Goal: Communication & Community: Answer question/provide support

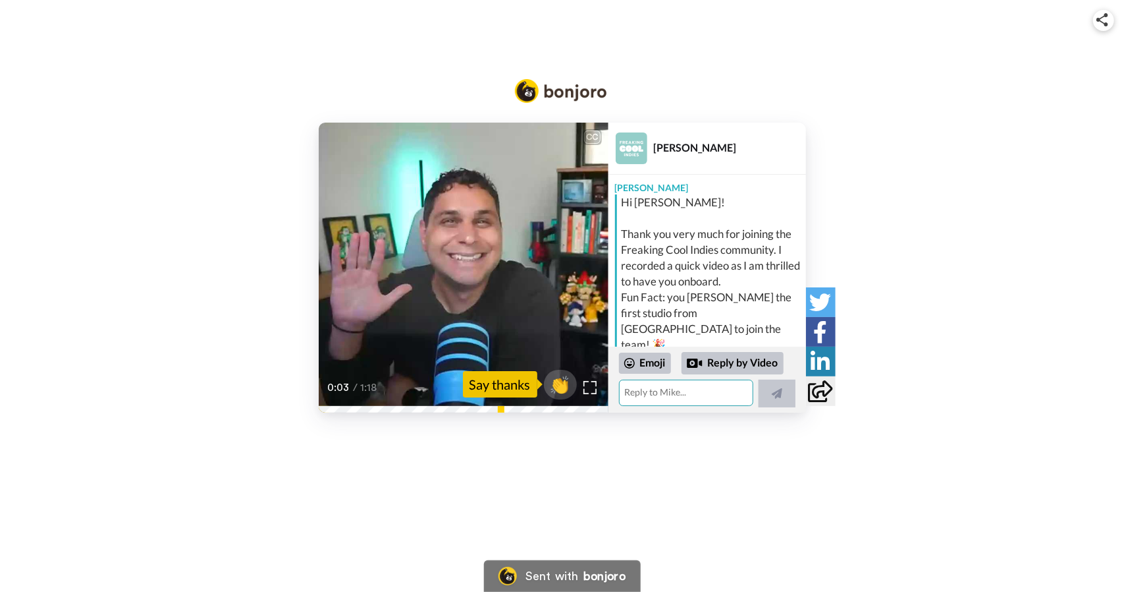
click at [674, 391] on textarea at bounding box center [686, 392] width 134 height 26
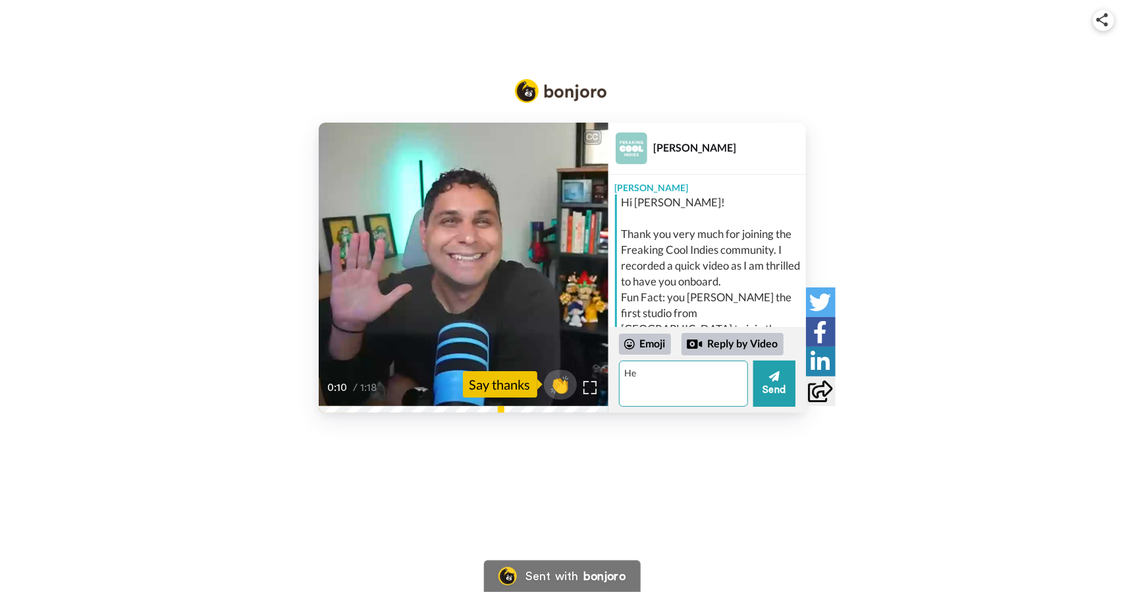
type textarea "H"
click at [423, 287] on video at bounding box center [464, 268] width 290 height 290
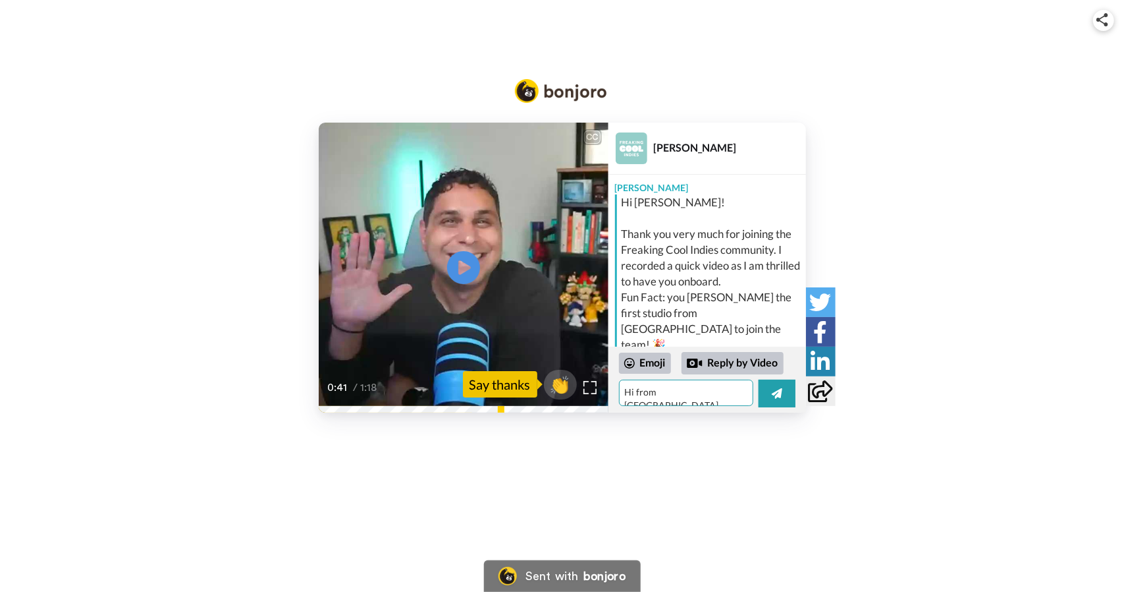
click at [745, 385] on textarea "Hi from [GEOGRAPHIC_DATA], [PERSON_NAME]. I wanted" at bounding box center [686, 392] width 134 height 26
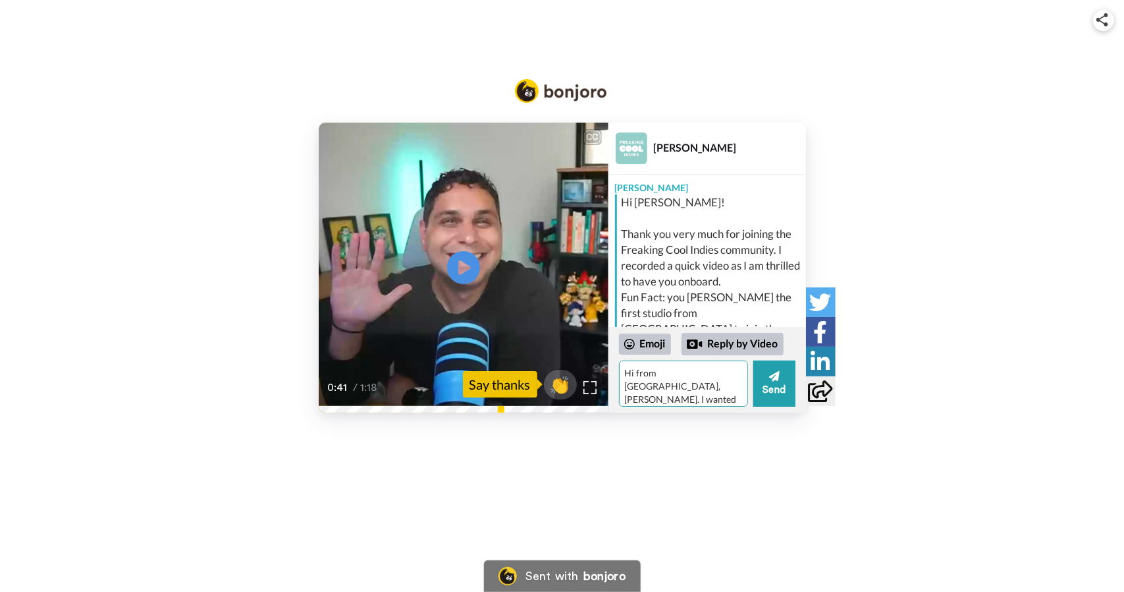
scroll to position [18, 0]
click at [636, 395] on textarea "Hi from [GEOGRAPHIC_DATA], [PERSON_NAME]. I wanted to join the com munity to un…" at bounding box center [683, 383] width 129 height 46
click at [631, 394] on textarea "Hi from [GEOGRAPHIC_DATA], [PERSON_NAME]. I wanted to join the com munity to un…" at bounding box center [683, 383] width 129 height 46
drag, startPoint x: 688, startPoint y: 396, endPoint x: 589, endPoint y: 398, distance: 98.8
click at [589, 398] on div "CC Play/Pause But just curious to see, you know, again, why did you sign up? 0:…" at bounding box center [562, 268] width 487 height 290
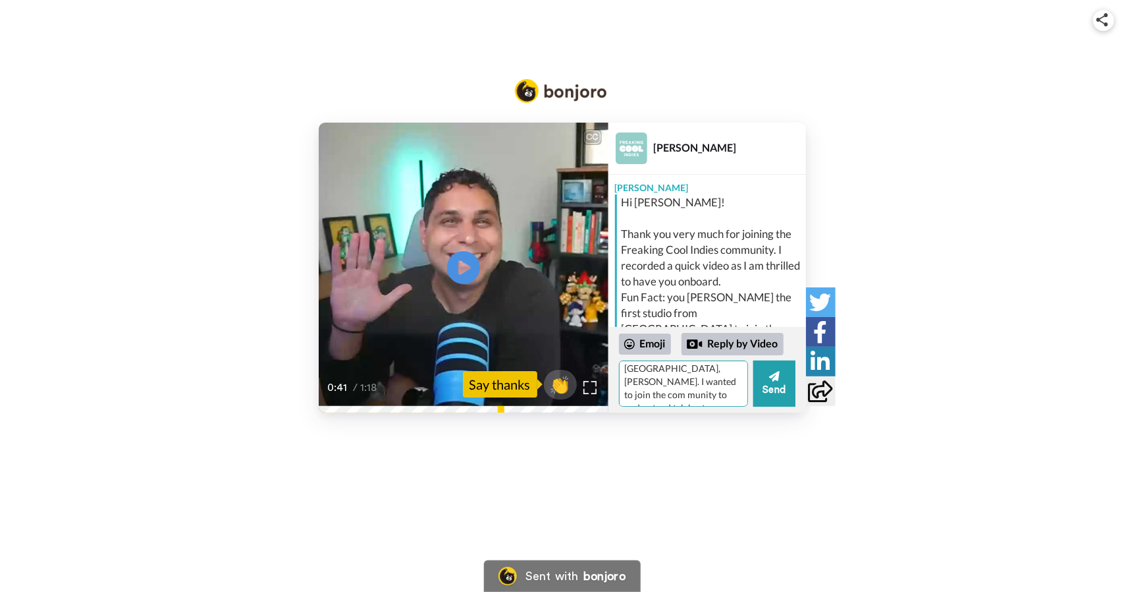
click at [720, 381] on textarea "Hi from [GEOGRAPHIC_DATA], [PERSON_NAME]. I wanted to join the com munity to un…" at bounding box center [683, 383] width 129 height 46
click at [688, 395] on textarea "Hi from [GEOGRAPHIC_DATA], [PERSON_NAME]. I wanted to join the com munity to un…" at bounding box center [683, 383] width 129 height 46
type textarea "Hi from [GEOGRAPHIC_DATA], [PERSON_NAME]. I wanted to join the com munity to un…"
click at [712, 397] on textarea "Hi from [GEOGRAPHIC_DATA], [PERSON_NAME]. I wanted to join the com munity to un…" at bounding box center [683, 383] width 129 height 46
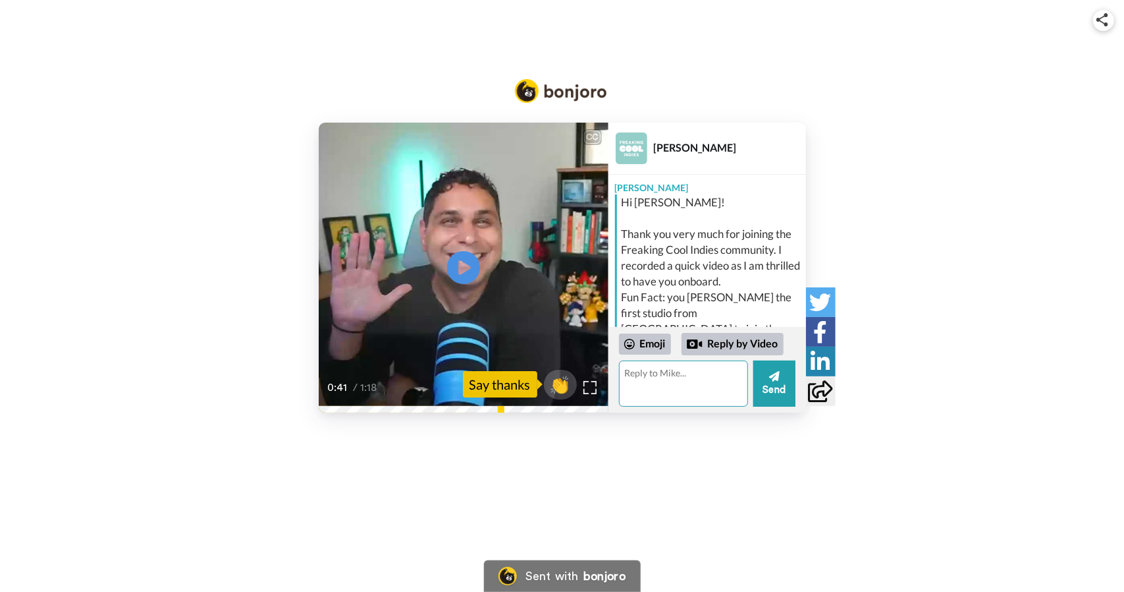
scroll to position [0, 0]
click at [704, 389] on textarea at bounding box center [683, 383] width 129 height 46
paste textarea "Hi from [GEOGRAPHIC_DATA], [PERSON_NAME]. I wanted to join the community to und…"
type textarea "Hi from [GEOGRAPHIC_DATA], [PERSON_NAME]. I wanted to join the community to und…"
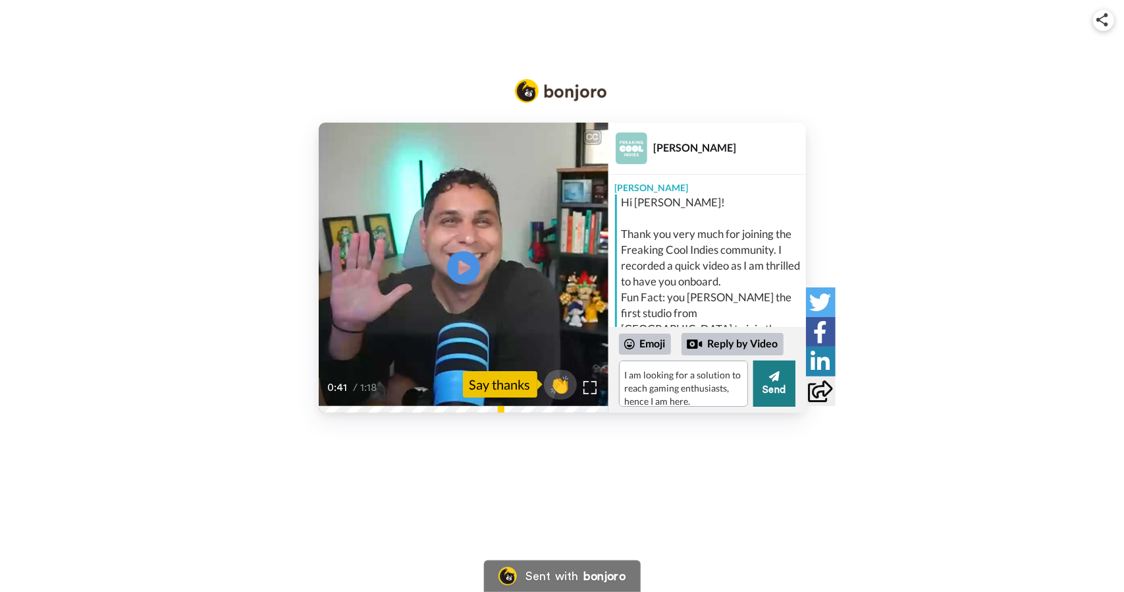
click at [779, 368] on button "Send" at bounding box center [775, 383] width 42 height 46
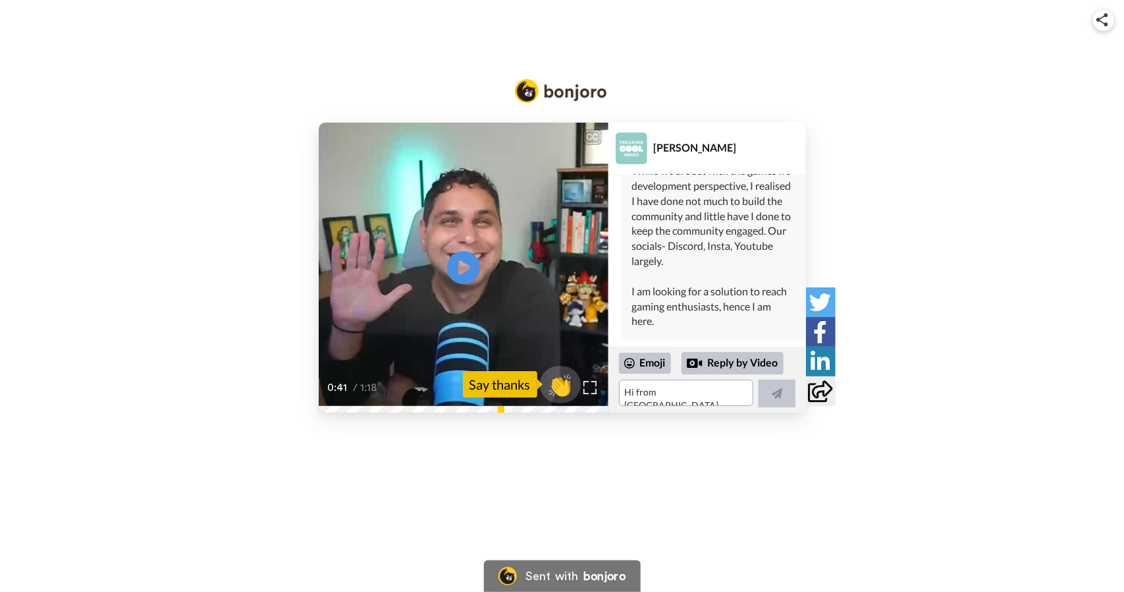
scroll to position [443, 0]
click at [563, 378] on span "👏" at bounding box center [559, 384] width 41 height 26
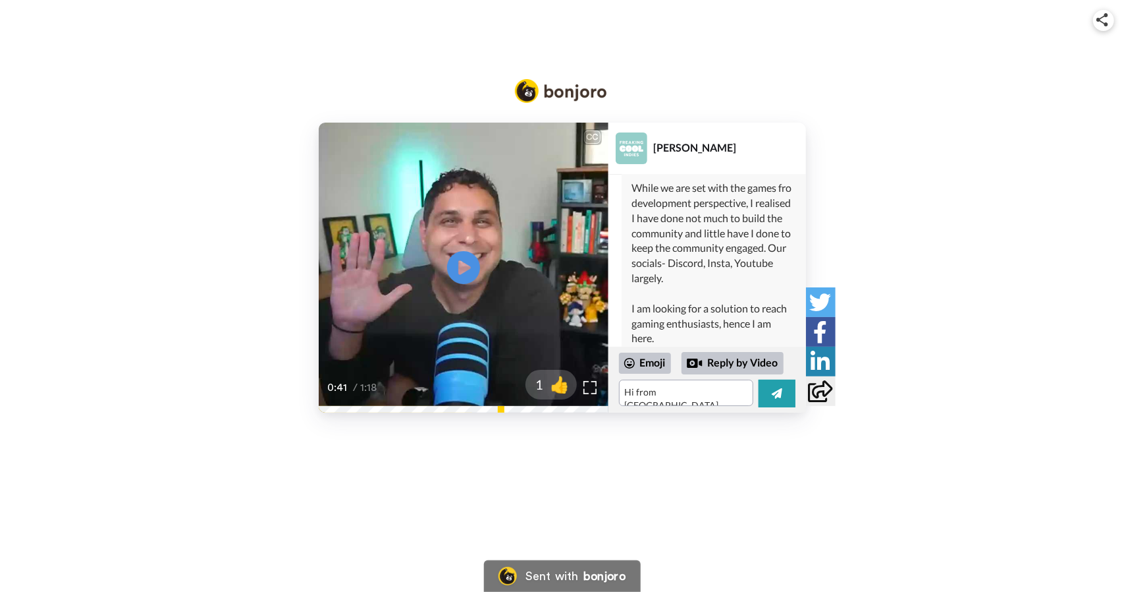
click at [739, 462] on div "CC Play/Pause But just curious to see, you know, again, why did you sign up? 0:…" at bounding box center [562, 296] width 1124 height 592
drag, startPoint x: 676, startPoint y: 402, endPoint x: 641, endPoint y: 397, distance: 36.1
click at [641, 397] on textarea "👏" at bounding box center [686, 392] width 134 height 26
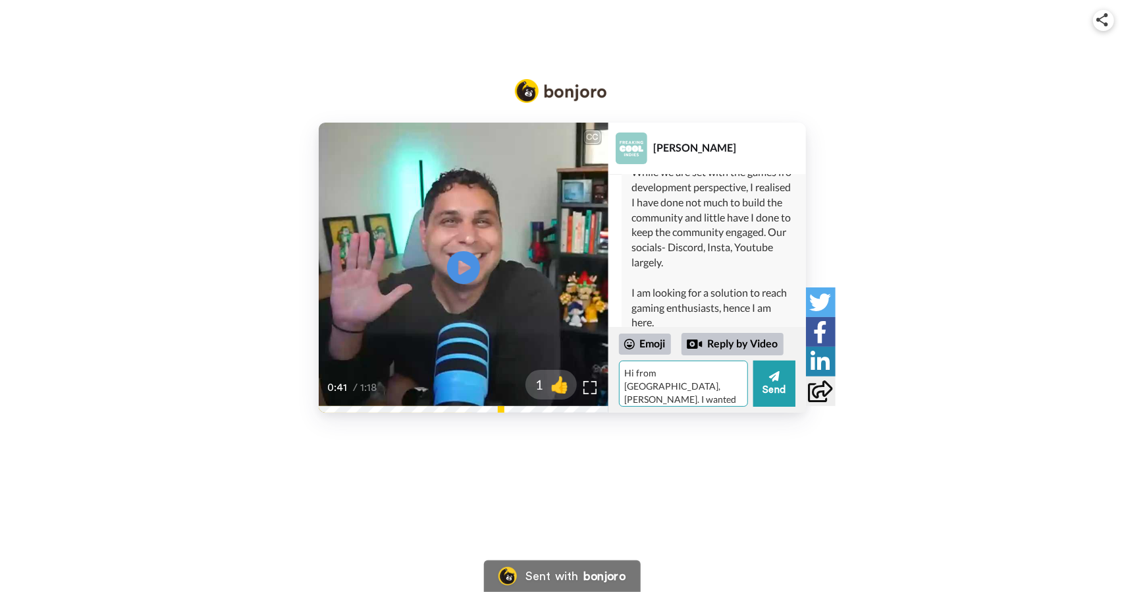
scroll to position [462, 0]
click at [680, 380] on textarea "👏" at bounding box center [683, 383] width 129 height 46
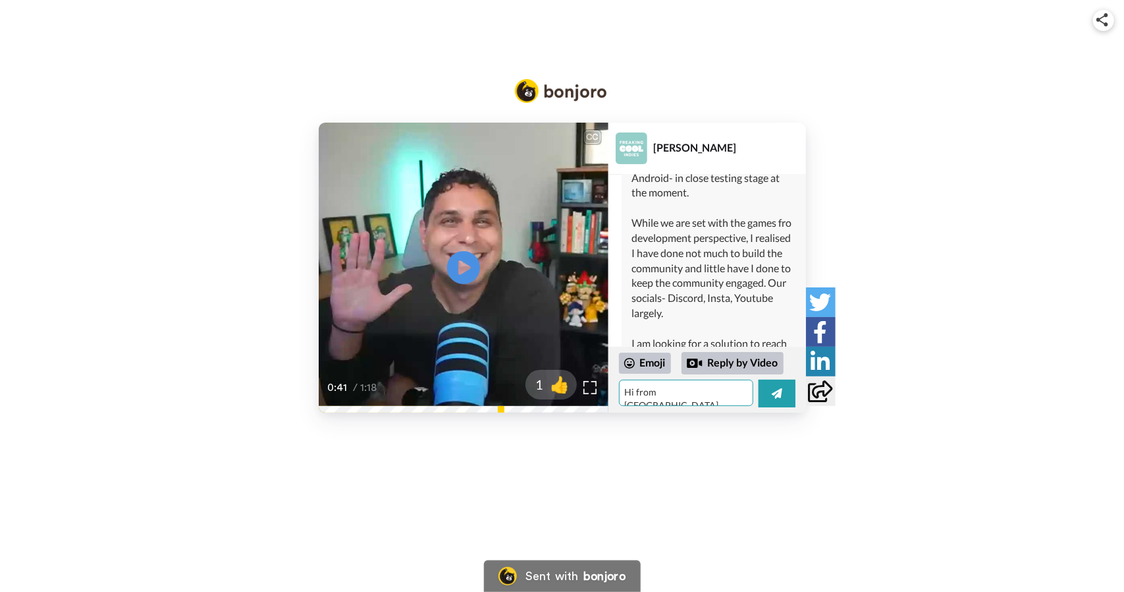
scroll to position [443, 0]
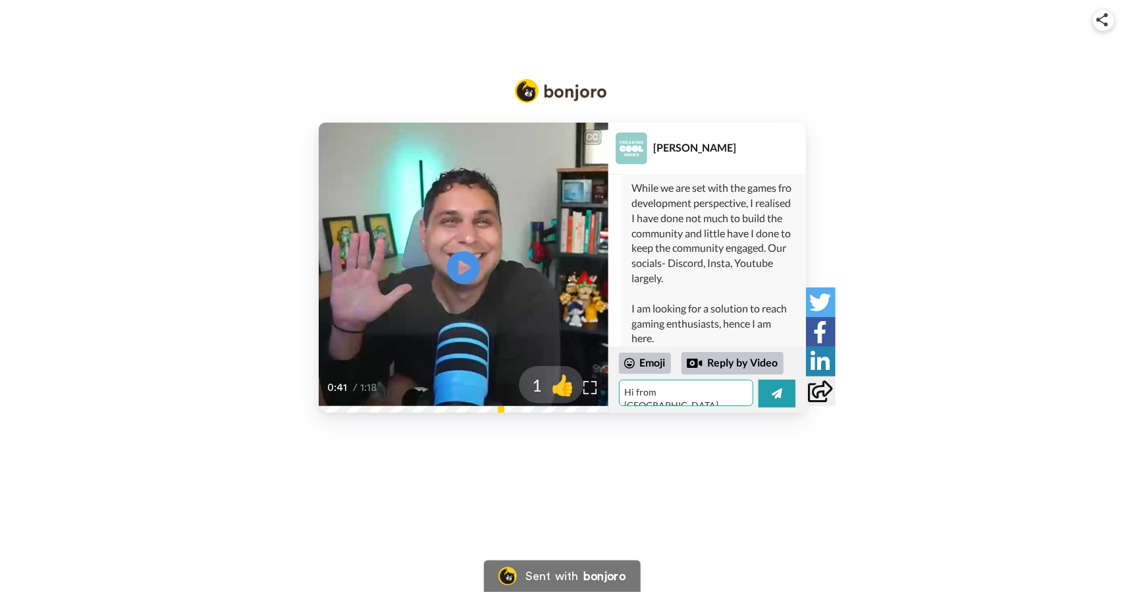
drag, startPoint x: 682, startPoint y: 401, endPoint x: 561, endPoint y: 380, distance: 123.0
click at [561, 380] on div "CC Play/Pause But just curious to see, you know, again, why did you sign up? 0:…" at bounding box center [562, 268] width 487 height 290
click at [134, 325] on div "CC Play/Pause But just curious to see, you know, again, why did you sign up? 0:…" at bounding box center [562, 268] width 1124 height 290
